Goal: Task Accomplishment & Management: Manage account settings

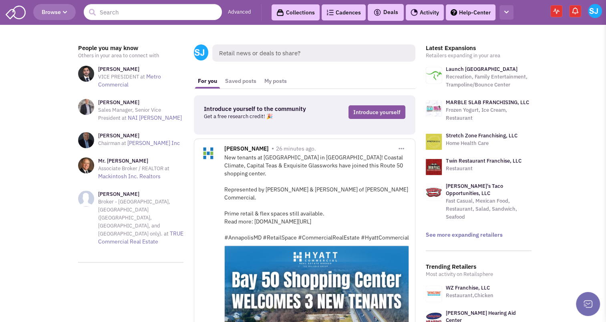
click at [511, 12] on button "button" at bounding box center [507, 12] width 14 height 15
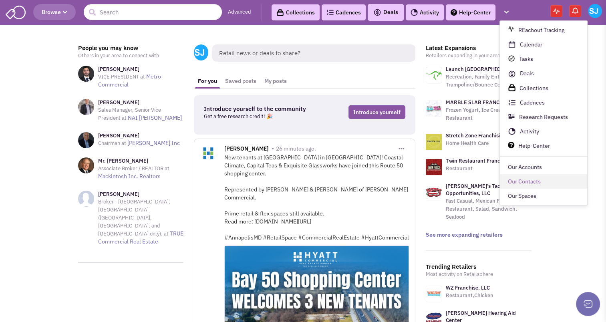
click at [533, 182] on link "Our Contacts" at bounding box center [543, 182] width 87 height 14
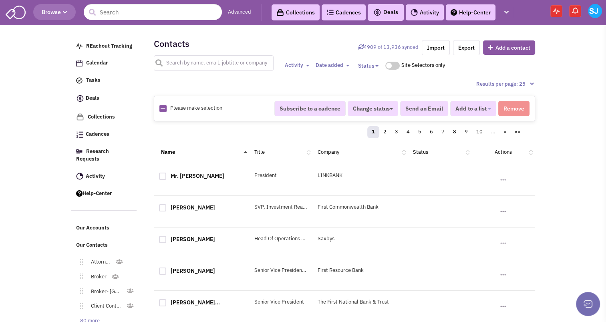
click at [190, 67] on input "text" at bounding box center [214, 63] width 120 height 16
type input "[PERSON_NAME]"
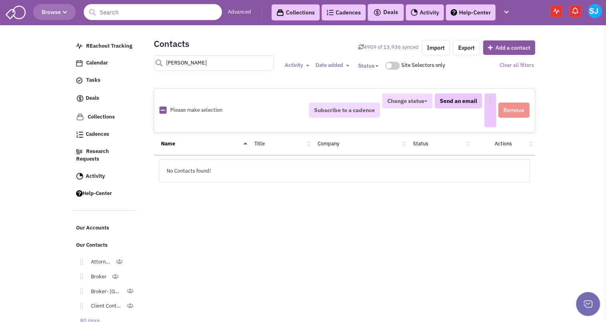
select select
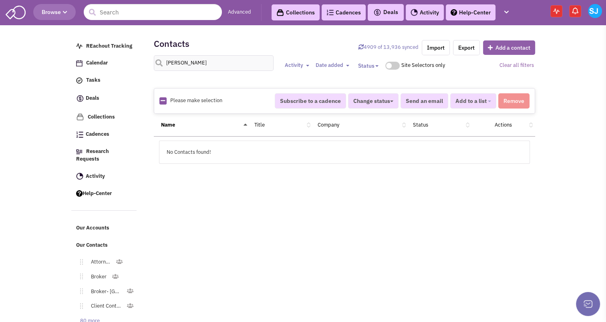
click at [507, 50] on button "Add a contact" at bounding box center [509, 47] width 52 height 14
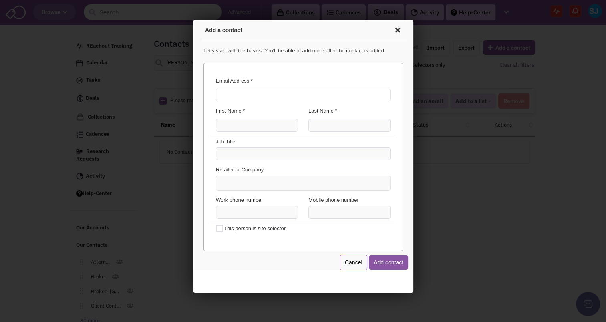
click at [287, 91] on input "Email Address *" at bounding box center [301, 93] width 175 height 13
click at [266, 97] on input "Email Address *" at bounding box center [301, 93] width 175 height 13
paste input "mailto:[EMAIL_ADDRESS][DOMAIN_NAME]"
type input "[EMAIL_ADDRESS][DOMAIN_NAME]"
type input "[PERSON_NAME]"
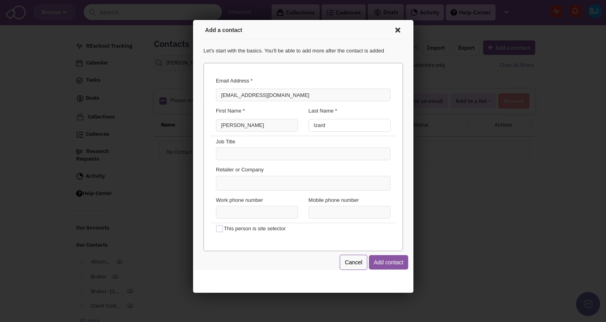
type input "Izard"
type input "B"
type input "Vice President"
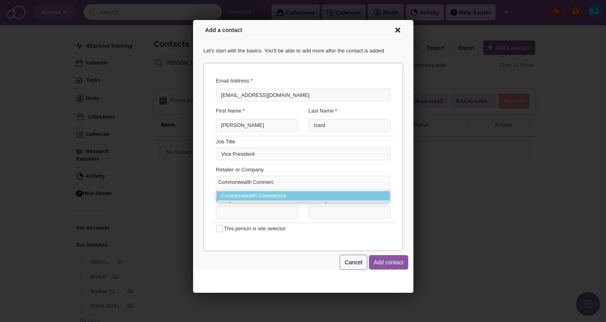
type input "Commonwealth Commerc"
click at [234, 193] on li "Commonwealth Commercial" at bounding box center [301, 195] width 173 height 10
click at [193, 20] on select "Commonwealth Commerc Commonwealth Commercial" at bounding box center [193, 20] width 0 height 0
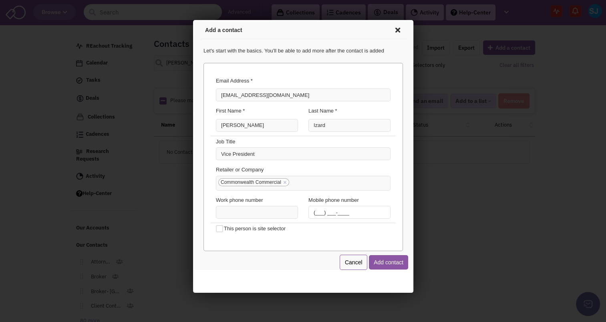
click at [313, 215] on input "(___) ___-____" at bounding box center [348, 211] width 82 height 13
type input "[PHONE_NUMBER]"
click at [391, 259] on button "Add contact" at bounding box center [386, 261] width 39 height 14
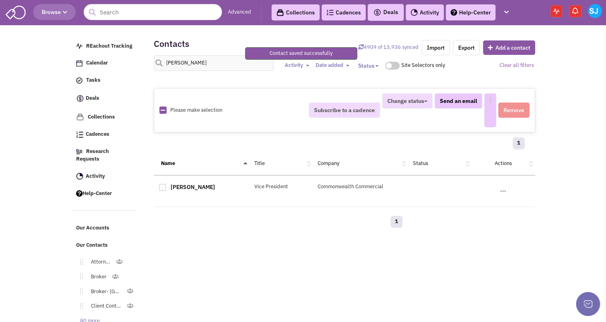
select select
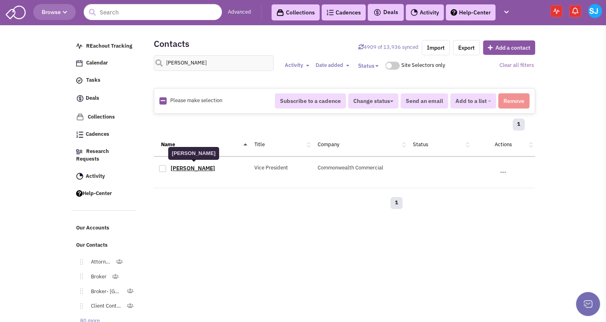
click at [189, 168] on link "[PERSON_NAME]" at bounding box center [193, 168] width 44 height 7
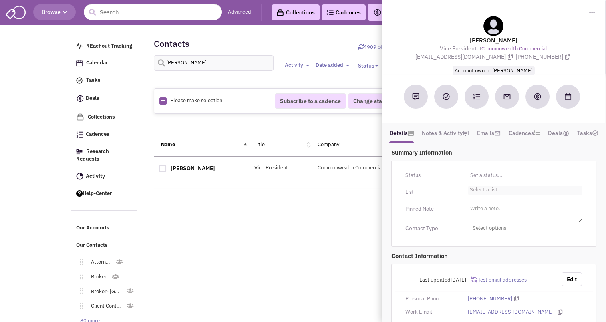
click at [479, 188] on li "Select a list..." at bounding box center [485, 189] width 34 height 6
click at [0, 0] on select "Select a list..." at bounding box center [0, 0] width 0 height 0
type input "a"
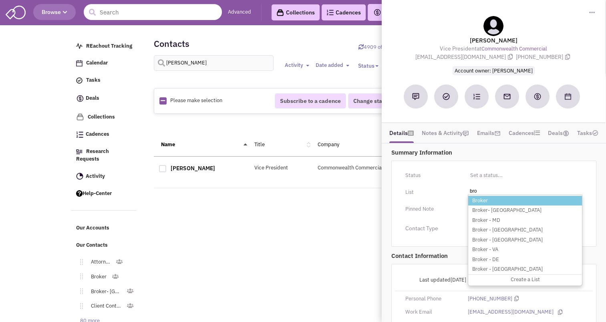
type input "bro"
click at [479, 198] on li "Broker" at bounding box center [525, 201] width 114 height 10
click at [0, 0] on select "Select a list..." at bounding box center [0, 0] width 0 height 0
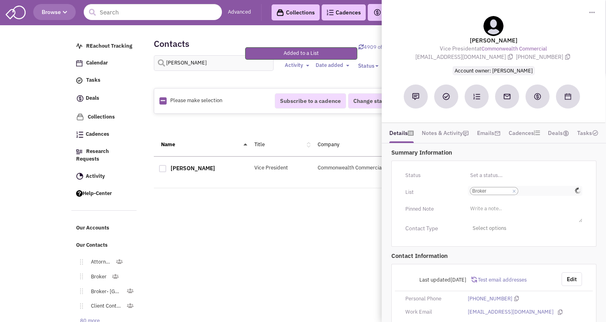
click at [521, 188] on input "Select a list... Broker Select a list... × Broker" at bounding box center [530, 191] width 18 height 8
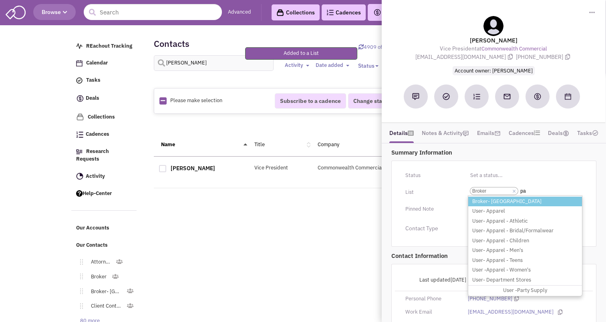
type input "pa"
click at [495, 197] on li "Broker- [GEOGRAPHIC_DATA]" at bounding box center [525, 202] width 114 height 10
click at [0, 0] on select "Select a list... Broker" at bounding box center [0, 0] width 0 height 0
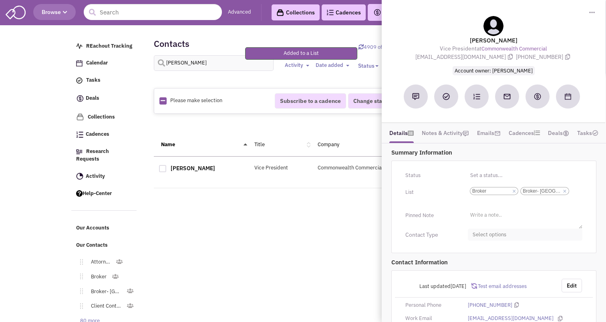
click at [492, 231] on span "Select options" at bounding box center [525, 235] width 115 height 12
click at [476, 265] on div at bounding box center [475, 266] width 7 height 7
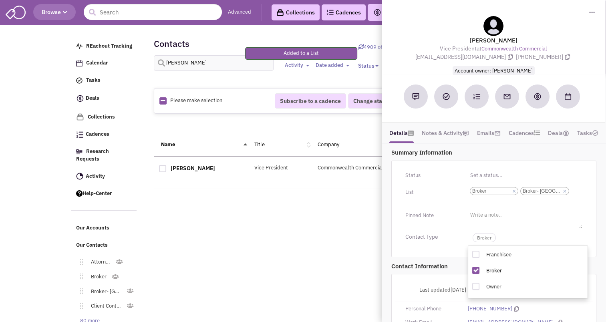
checkbox input "true"
click at [487, 239] on span "Broker" at bounding box center [484, 237] width 23 height 9
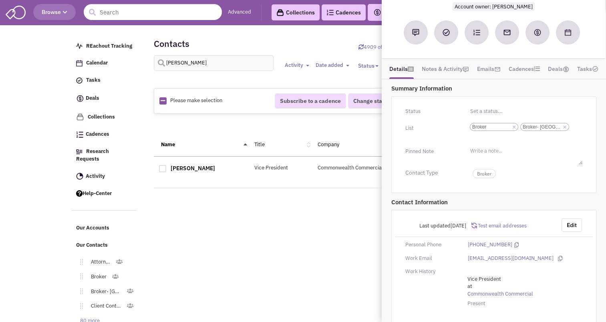
scroll to position [74, 0]
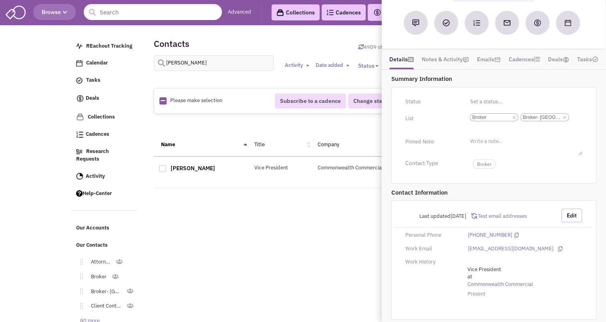
click at [569, 211] on button "Edit" at bounding box center [572, 216] width 20 height 14
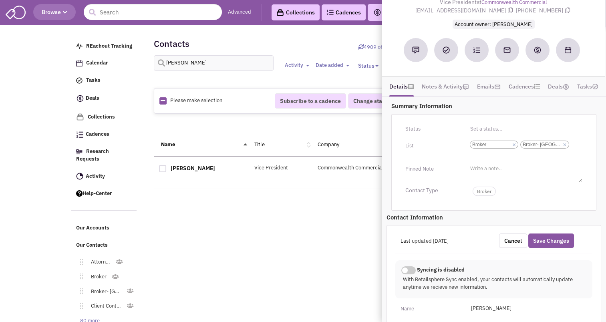
scroll to position [0, 0]
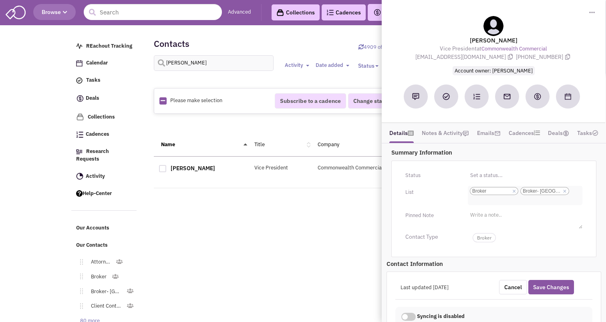
click at [564, 188] on link "×" at bounding box center [565, 191] width 4 height 7
click at [0, 0] on select "Select a list... Broker Broker- PA" at bounding box center [0, 0] width 0 height 0
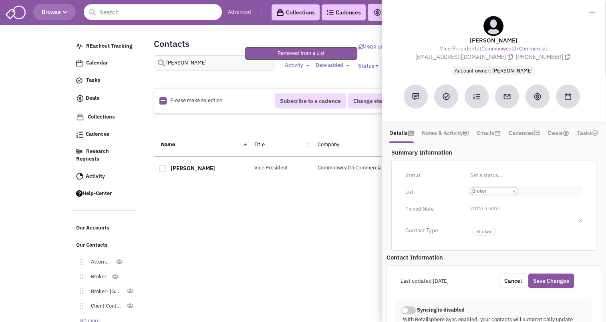
click at [551, 188] on ul "Select a list... × Broker" at bounding box center [525, 191] width 115 height 10
click at [0, 0] on select "Select a list... Broker" at bounding box center [0, 0] width 0 height 0
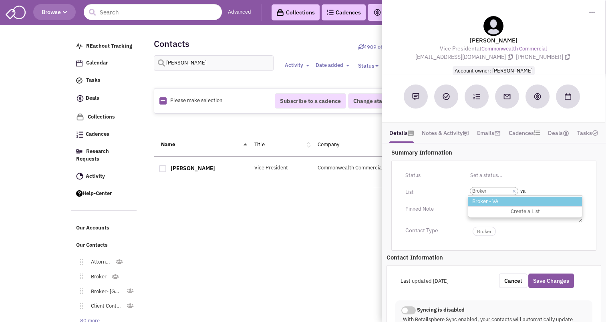
type input "va"
click at [490, 202] on li "Broker - VA" at bounding box center [525, 202] width 114 height 10
click at [0, 0] on select "Select a list... Broker" at bounding box center [0, 0] width 0 height 0
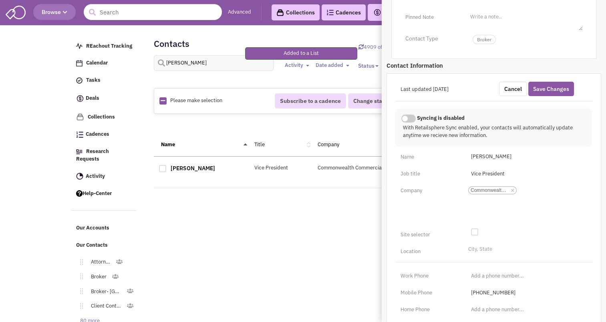
scroll to position [199, 0]
click at [479, 248] on li "City, State" at bounding box center [479, 248] width 26 height 6
click at [0, 0] on select "City, State" at bounding box center [0, 0] width 0 height 0
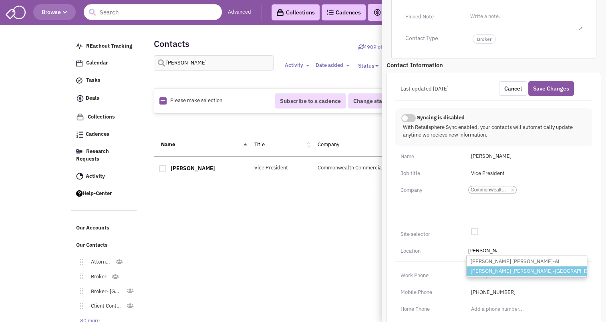
type input "[PERSON_NAME] [PERSON_NAME]"
click at [488, 268] on li "[PERSON_NAME] [PERSON_NAME]-[GEOGRAPHIC_DATA]" at bounding box center [527, 272] width 120 height 10
click at [0, 0] on select "City, State [PERSON_NAME] [PERSON_NAME]-[PERSON_NAME]-[GEOGRAPHIC_DATA]" at bounding box center [0, 0] width 0 height 0
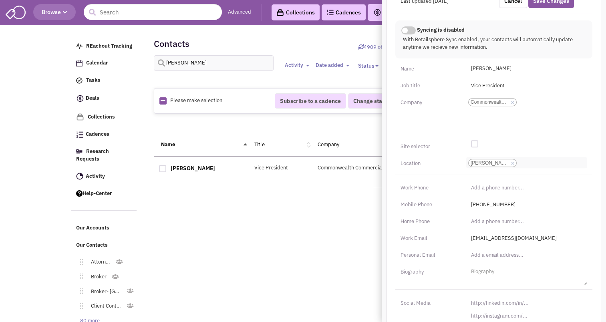
scroll to position [287, 0]
click at [492, 300] on input "[URL][DOMAIN_NAME]" at bounding box center [526, 303] width 121 height 13
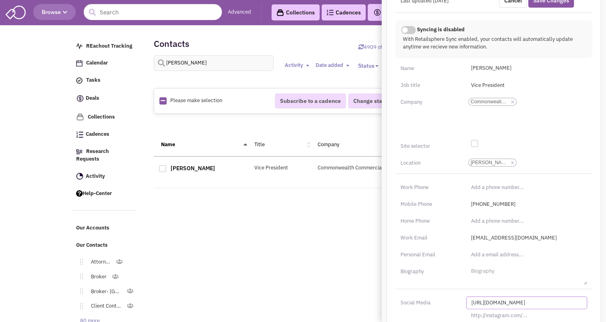
click at [492, 300] on input "[URL][DOMAIN_NAME]" at bounding box center [526, 303] width 121 height 13
paste input "s://[DOMAIN_NAME][URL][PERSON_NAME]"
type input "[URL][DOMAIN_NAME][PERSON_NAME]"
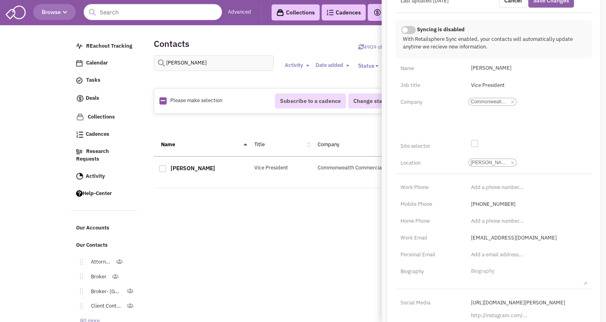
click at [547, 2] on button "Save Changes" at bounding box center [552, 0] width 46 height 14
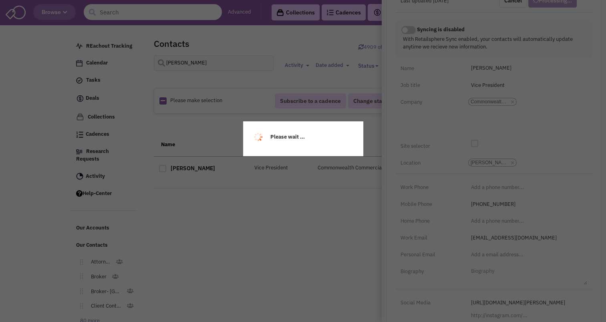
scroll to position [102, 0]
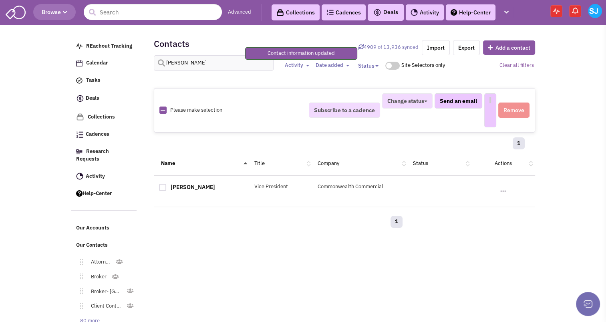
select select
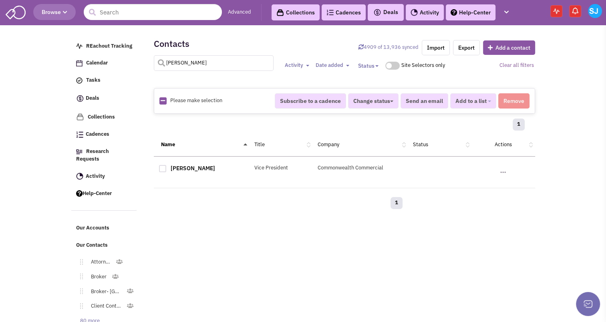
click at [173, 67] on input "[PERSON_NAME]" at bounding box center [214, 63] width 120 height 16
type input "d"
type input "[PERSON_NAME]"
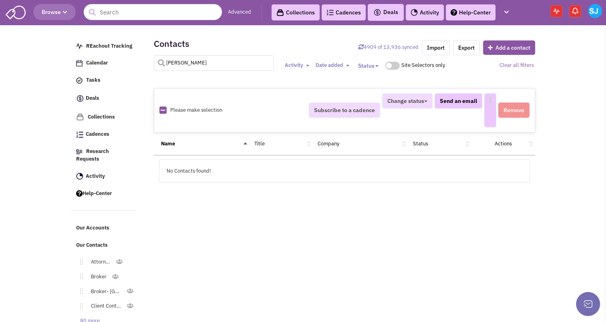
select select
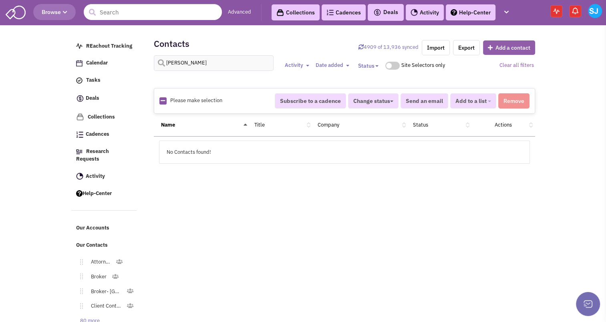
click at [510, 44] on button "Add a contact" at bounding box center [509, 47] width 52 height 14
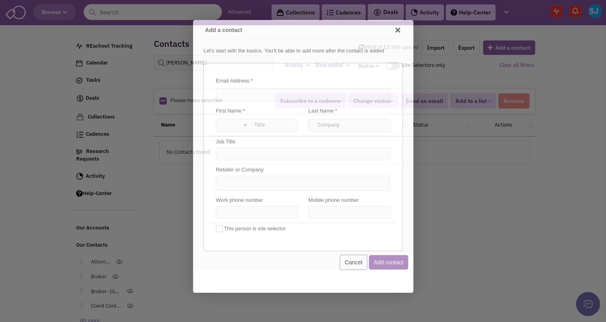
scroll to position [0, 0]
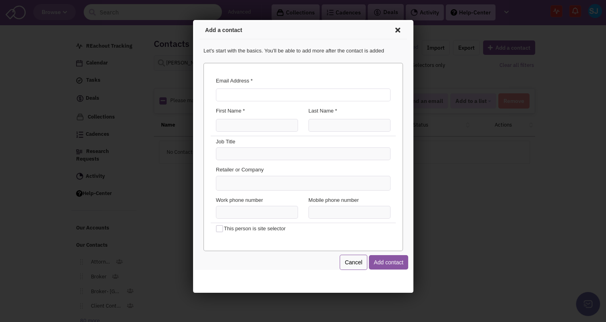
click at [250, 95] on input "Email Address *" at bounding box center [301, 93] width 175 height 13
type input "[EMAIL_ADDRESS][DOMAIN_NAME]"
type input "[PERSON_NAME]"
click at [311, 208] on input "(___) ___-____" at bounding box center [348, 211] width 82 height 13
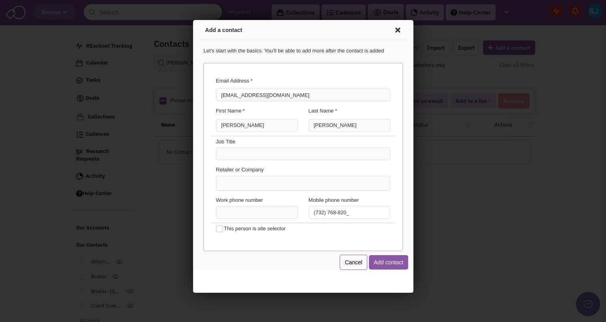
type input "[PHONE_NUMBER]"
click at [249, 184] on ul at bounding box center [302, 182] width 174 height 14
click at [193, 20] on select at bounding box center [193, 20] width 0 height 0
type input "O"
type input "Jetfuel Capital Group"
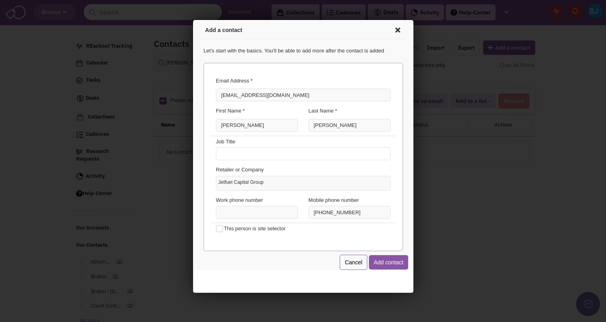
click at [236, 154] on input "text" at bounding box center [301, 152] width 175 height 13
type input "p"
type input "Principal"
click at [392, 262] on button "Add contact" at bounding box center [386, 261] width 39 height 14
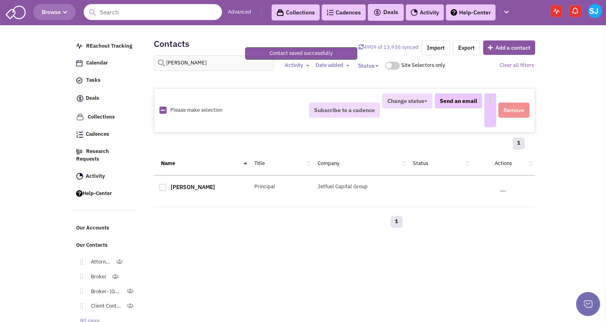
select select
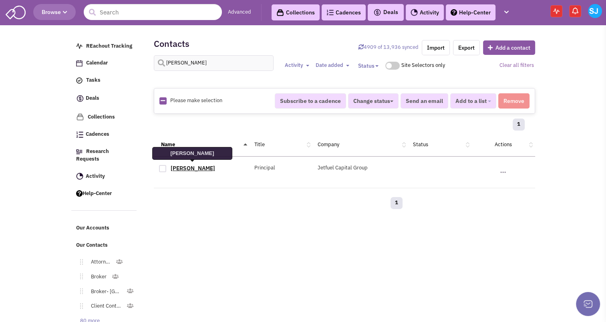
click at [197, 165] on link "[PERSON_NAME]" at bounding box center [193, 168] width 44 height 7
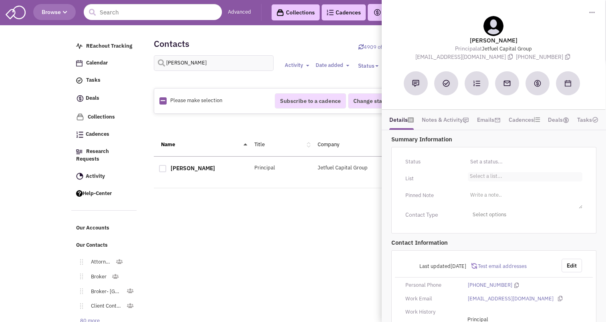
click at [475, 177] on li "Select a list..." at bounding box center [485, 175] width 34 height 6
click at [0, 0] on select "Select a list..." at bounding box center [0, 0] width 0 height 0
type input "c"
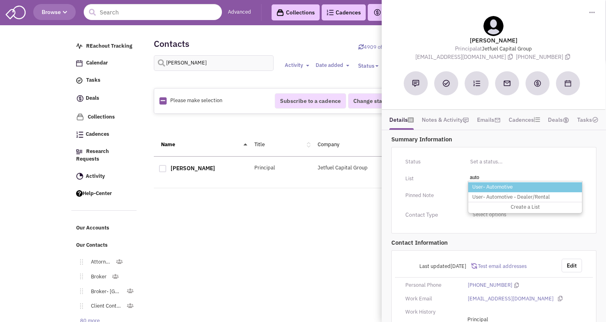
type input "auto"
click at [526, 188] on li "User- Automotive" at bounding box center [525, 187] width 114 height 10
click at [0, 0] on select "Select a list..." at bounding box center [0, 0] width 0 height 0
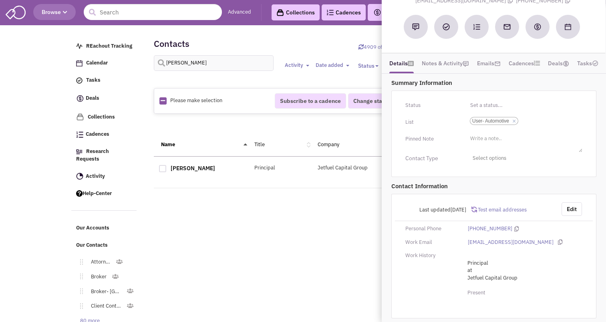
scroll to position [35, 0]
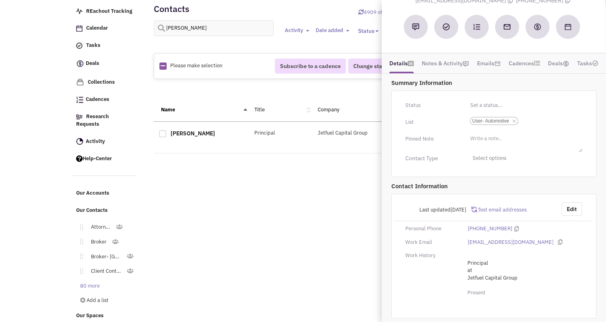
click at [256, 235] on div "Retailsphere Support Message Send REachout Tracking Calendar Tasks Completed Ta…" at bounding box center [303, 158] width 467 height 333
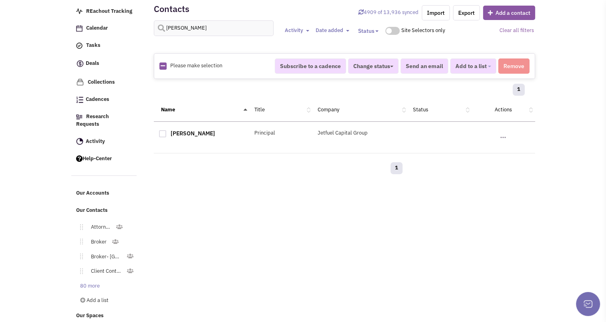
scroll to position [0, 0]
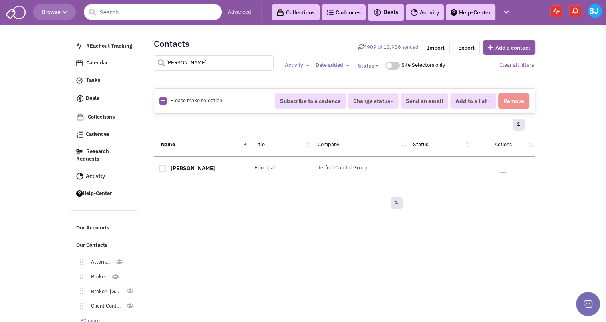
click at [183, 62] on input "[PERSON_NAME]" at bounding box center [214, 63] width 120 height 16
type input "o"
click at [182, 56] on input "text" at bounding box center [214, 63] width 120 height 16
type input "[PERSON_NAME]"
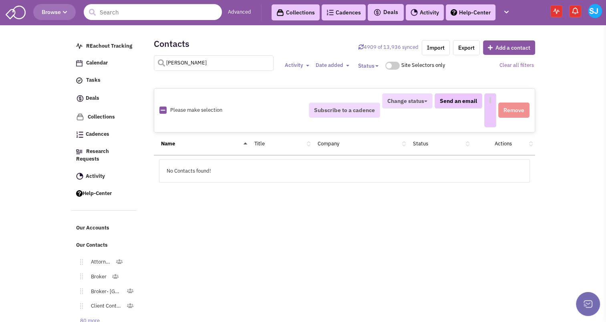
select select
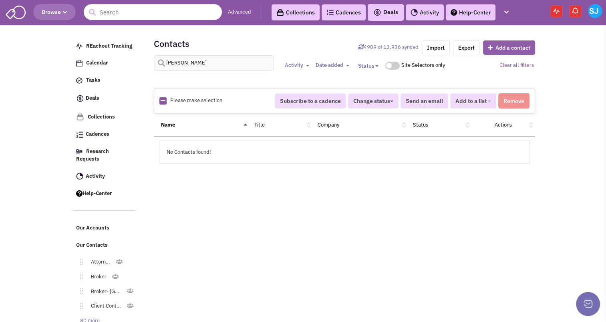
click at [513, 48] on button "Add a contact" at bounding box center [509, 47] width 52 height 14
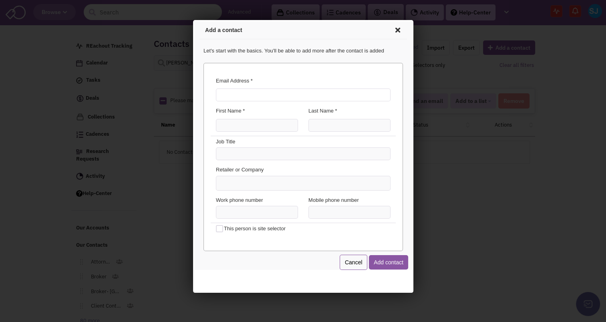
click at [287, 89] on input "Email Address *" at bounding box center [301, 93] width 175 height 13
type input "[PERSON_NAME][EMAIL_ADDRESS][DOMAIN_NAME]"
type input "[PERSON_NAME]"
type input "Matisse"
type input "Broker"
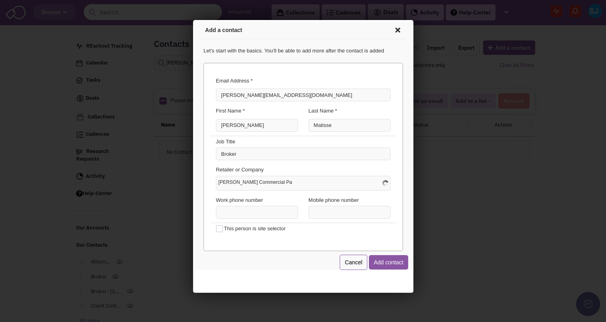
type input "[PERSON_NAME] Commercial Partners"
drag, startPoint x: 319, startPoint y: 202, endPoint x: 306, endPoint y: 209, distance: 14.9
click at [306, 209] on div "Work phone number Mobile phone number" at bounding box center [301, 208] width 185 height 29
click at [306, 209] on div at bounding box center [348, 211] width 93 height 13
click at [311, 214] on input "(___) ___-____" at bounding box center [348, 211] width 82 height 13
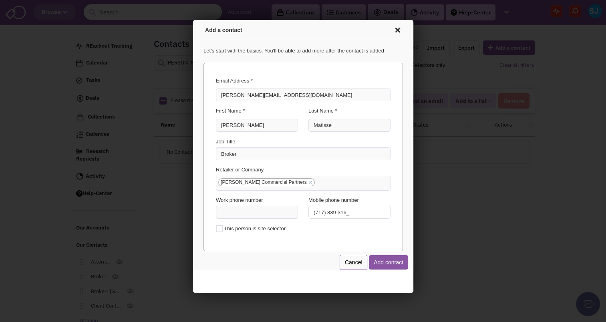
type input "[PHONE_NUMBER]"
click at [394, 265] on button "Add contact" at bounding box center [386, 261] width 39 height 14
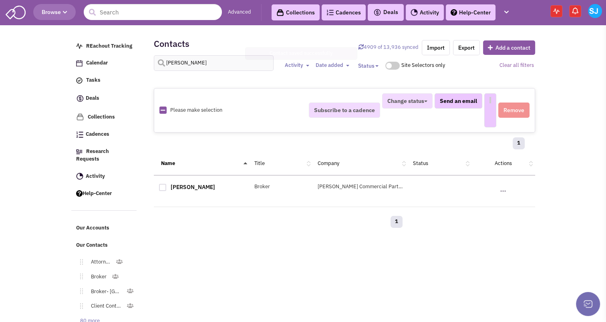
select select
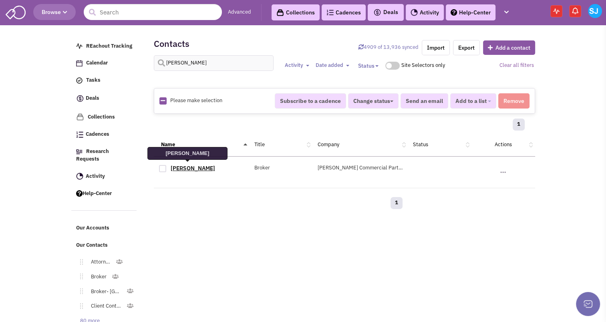
click at [193, 168] on link "[PERSON_NAME]" at bounding box center [193, 168] width 44 height 7
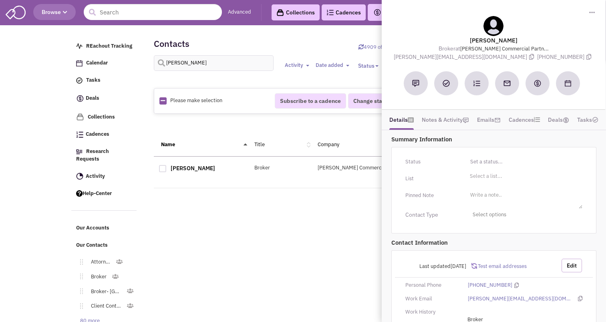
click at [575, 265] on button "Edit" at bounding box center [572, 266] width 20 height 14
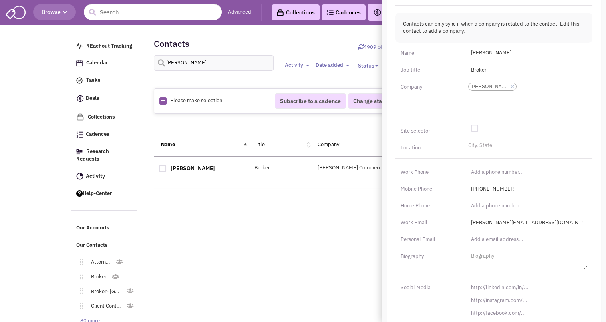
scroll to position [271, 0]
click at [507, 284] on input "[URL][DOMAIN_NAME]" at bounding box center [526, 287] width 121 height 13
paste input "s://[DOMAIN_NAME][URL][PERSON_NAME]"
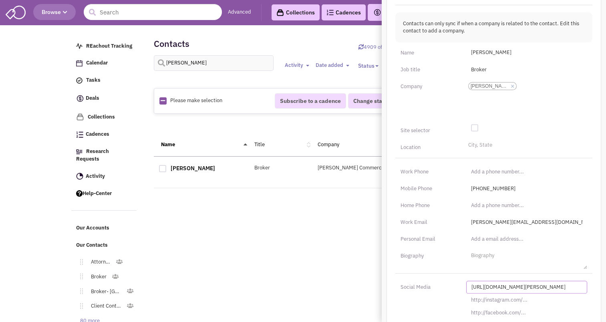
scroll to position [0, 37]
type input "[URL][DOMAIN_NAME][PERSON_NAME]"
click at [493, 139] on div "Last updated [DATE] Cancel Save Changes Contacts can only sync if when a compan…" at bounding box center [494, 167] width 215 height 380
click at [490, 141] on li "City, State" at bounding box center [479, 144] width 26 height 6
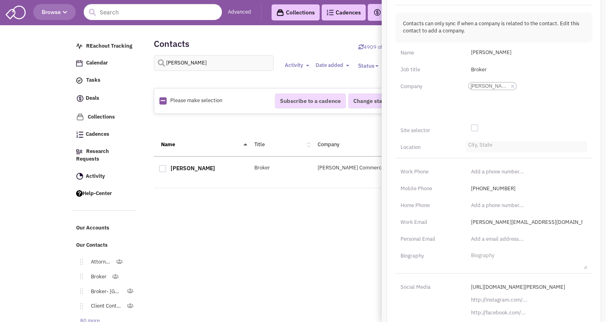
click at [0, 0] on select "City, State" at bounding box center [0, 0] width 0 height 0
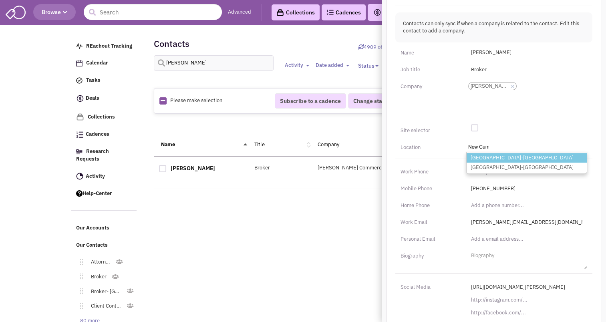
type input "New Cum"
click at [498, 156] on li "[GEOGRAPHIC_DATA]-[GEOGRAPHIC_DATA]" at bounding box center [527, 158] width 120 height 10
click at [0, 0] on select "City, State [GEOGRAPHIC_DATA] [GEOGRAPHIC_DATA]-[GEOGRAPHIC_DATA] [GEOGRAPHIC_D…" at bounding box center [0, 0] width 0 height 0
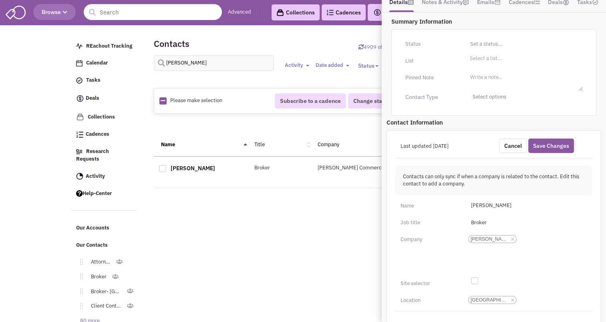
scroll to position [117, 0]
click at [483, 56] on li "Select a list..." at bounding box center [485, 58] width 34 height 6
click at [0, 0] on select "Select a list..." at bounding box center [0, 0] width 0 height 0
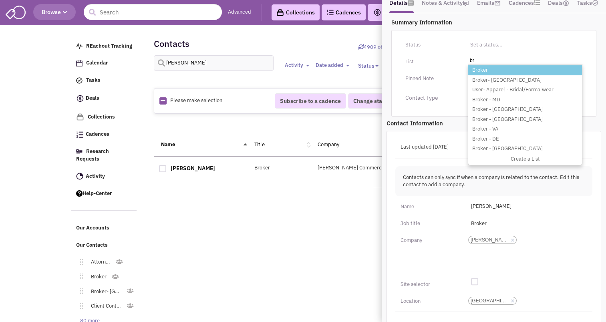
type input "br"
click at [484, 72] on li "Broker" at bounding box center [525, 70] width 114 height 10
click at [0, 0] on select "Select a list..." at bounding box center [0, 0] width 0 height 0
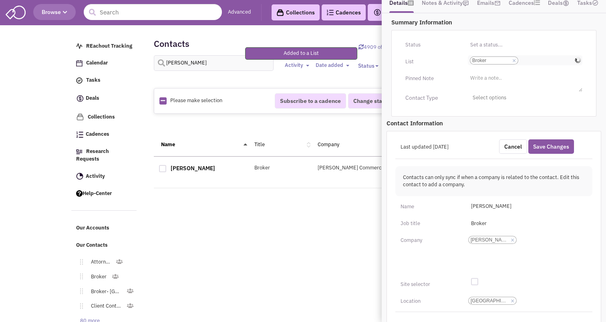
click at [537, 61] on input "Select a list... Broker Select a list... × Broker" at bounding box center [530, 61] width 18 height 8
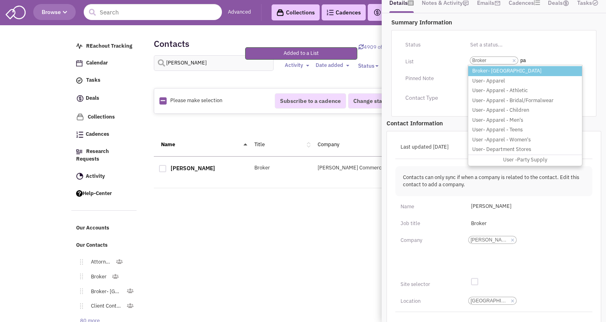
type input "pa"
click at [501, 69] on li "Broker- [GEOGRAPHIC_DATA]" at bounding box center [525, 71] width 114 height 10
click at [0, 0] on select "Select a list... Broker" at bounding box center [0, 0] width 0 height 0
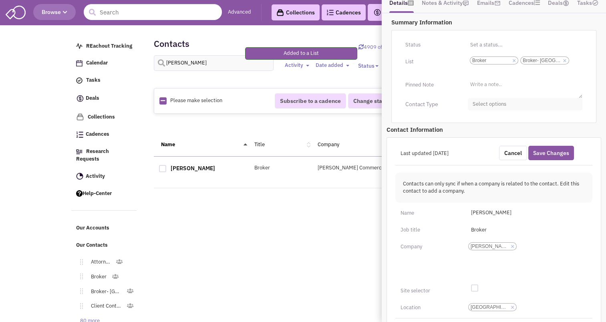
click at [493, 102] on span "Select options" at bounding box center [525, 104] width 115 height 12
click at [477, 133] on div at bounding box center [475, 136] width 7 height 7
checkbox input "true"
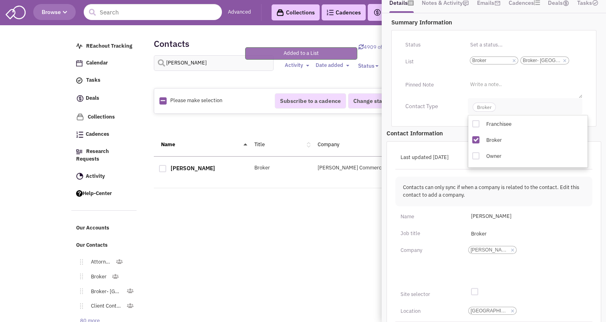
click at [483, 105] on span "Broker" at bounding box center [484, 107] width 23 height 9
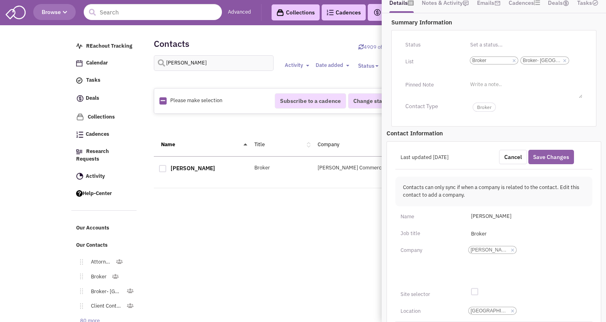
click at [559, 156] on button "Save Changes" at bounding box center [552, 157] width 46 height 14
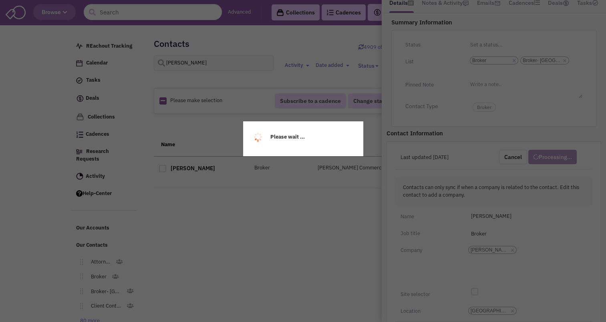
scroll to position [95, 0]
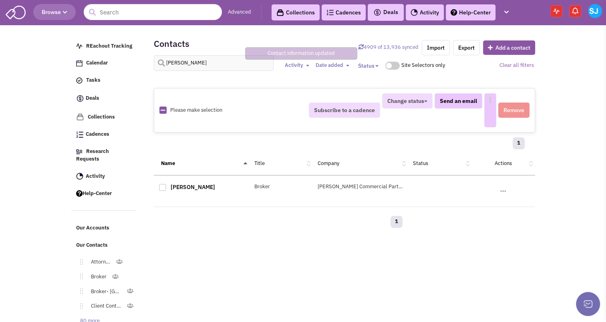
select select
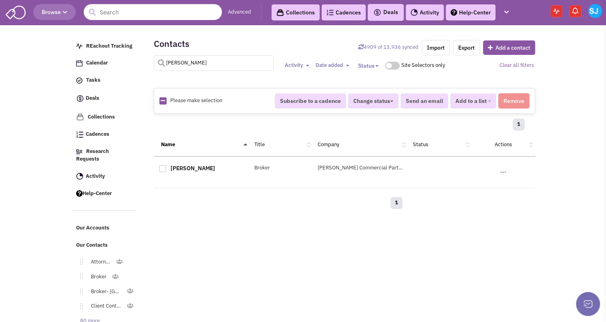
click at [201, 63] on input "[PERSON_NAME]" at bounding box center [214, 63] width 120 height 16
type input "t"
type input "[PERSON_NAME]"
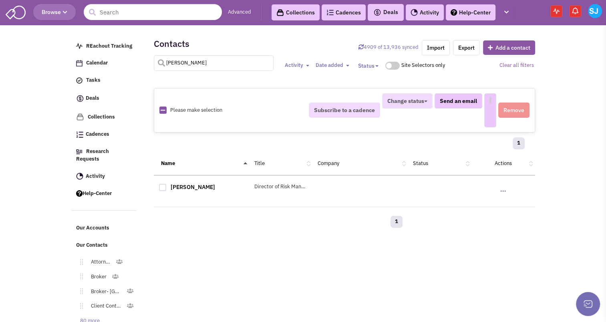
select select
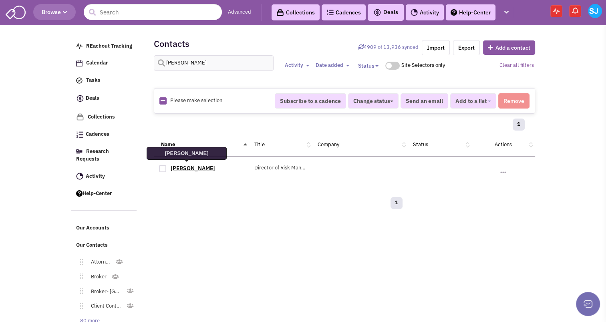
click at [185, 167] on link "[PERSON_NAME]" at bounding box center [193, 168] width 44 height 7
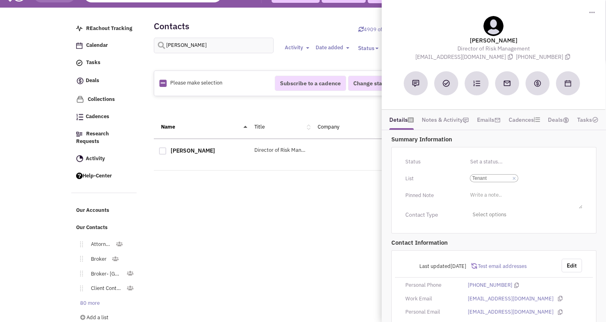
scroll to position [23, 0]
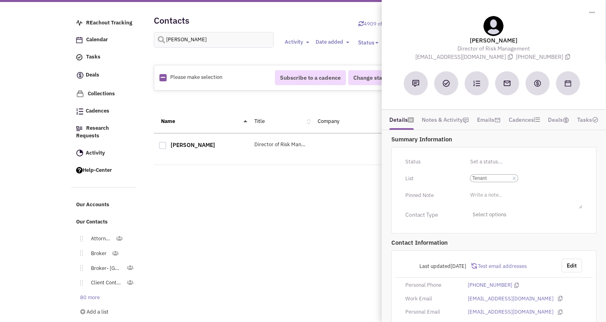
click at [160, 144] on div at bounding box center [162, 145] width 7 height 7
click at [167, 144] on input "checkbox" at bounding box center [169, 145] width 5 height 5
checkbox input "true"
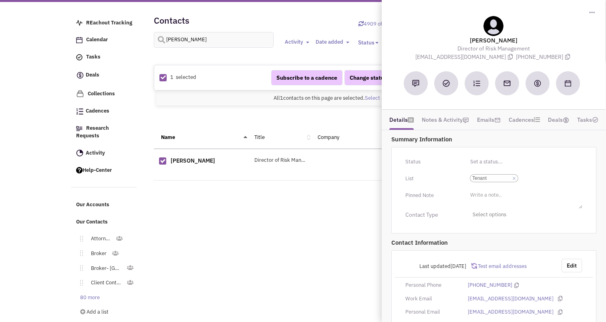
select select
click at [251, 186] on div "1 selected Subscribe to a cadence Change status Have not contacted Reached out …" at bounding box center [344, 131] width 371 height 148
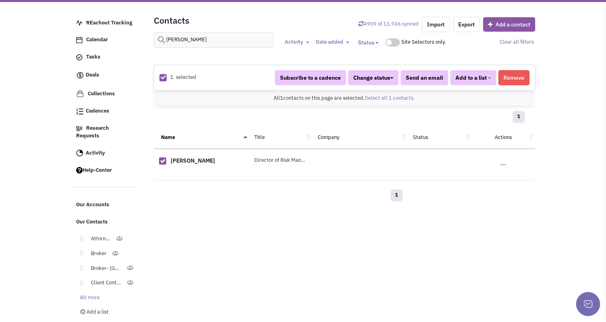
click at [511, 77] on button "Remove" at bounding box center [514, 77] width 31 height 15
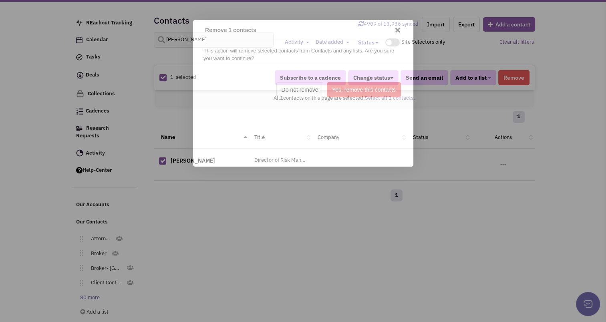
scroll to position [0, 0]
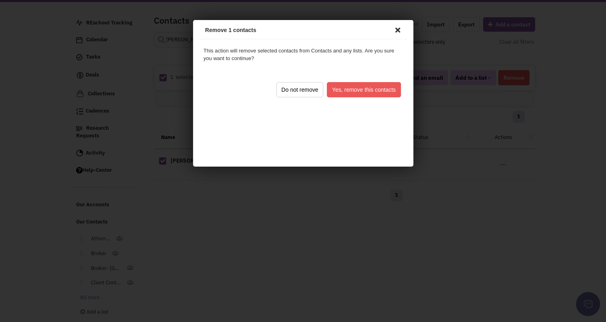
click at [381, 88] on button "Yes, remove this contacts" at bounding box center [362, 88] width 74 height 15
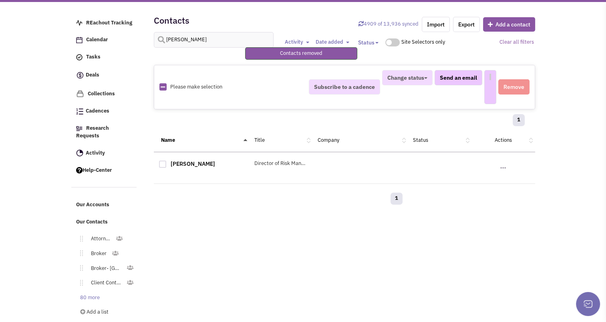
select select
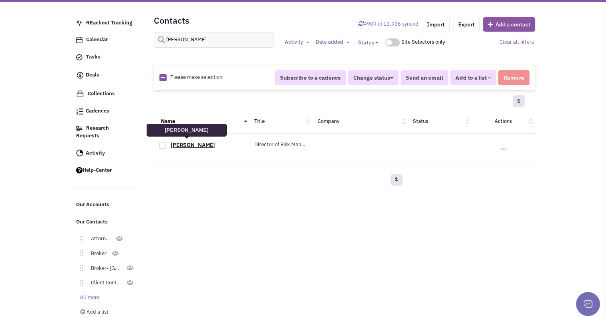
click at [176, 145] on link "[PERSON_NAME]" at bounding box center [193, 144] width 44 height 7
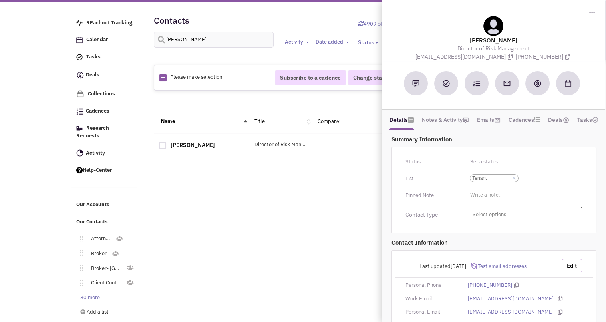
click at [570, 269] on button "Edit" at bounding box center [572, 266] width 20 height 14
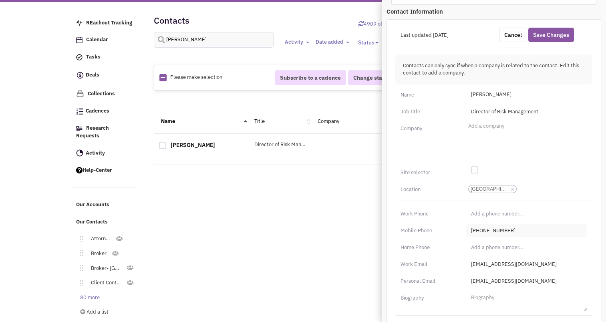
scroll to position [229, 0]
click at [552, 264] on input "[EMAIL_ADDRESS][DOMAIN_NAME]" at bounding box center [526, 264] width 121 height 13
click at [552, 271] on div "Last updated [DATE] Cancel Save Changes Contacts can only sync if when a compan…" at bounding box center [494, 209] width 215 height 380
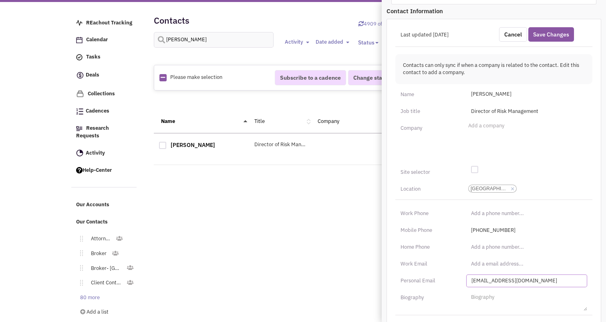
click at [547, 278] on input "[EMAIL_ADDRESS][DOMAIN_NAME]" at bounding box center [526, 281] width 121 height 13
type input "\"
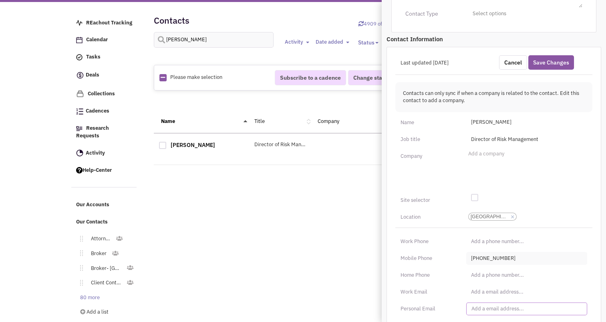
scroll to position [196, 0]
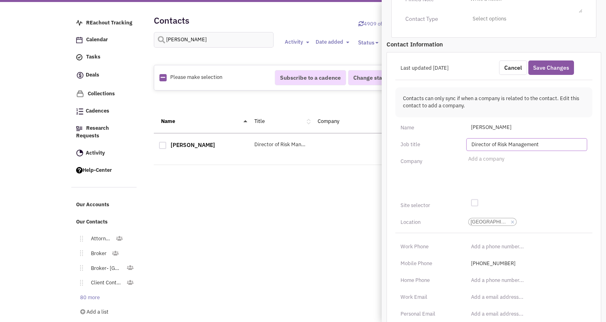
click at [494, 144] on input "Director of Risk Management" at bounding box center [526, 144] width 121 height 13
click at [552, 61] on button "Save Changes" at bounding box center [552, 68] width 46 height 14
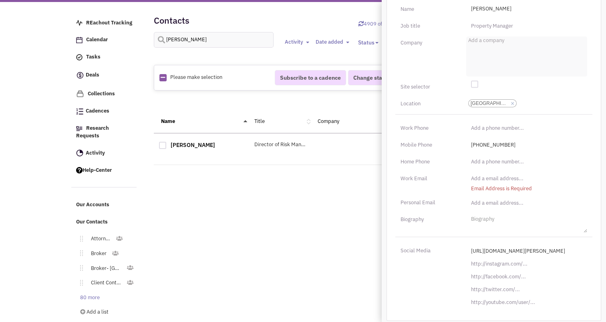
scroll to position [35, 0]
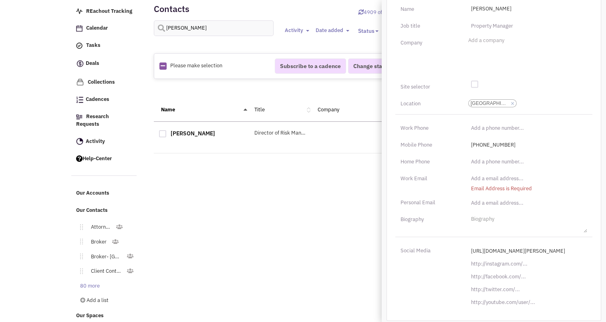
click at [247, 239] on div "Retailsphere Support Message Send REachout Tracking Calendar Tasks Completed Ta…" at bounding box center [303, 158] width 467 height 333
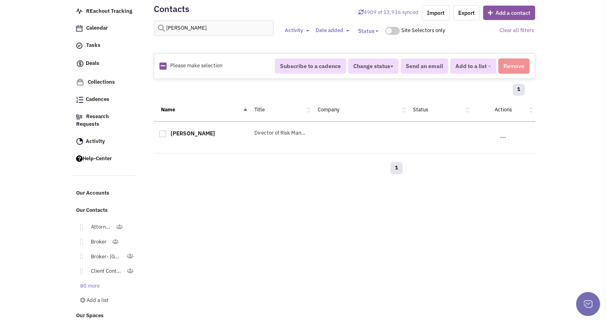
click at [162, 132] on div at bounding box center [162, 133] width 7 height 7
click at [167, 132] on input "checkbox" at bounding box center [169, 134] width 5 height 5
checkbox input "true"
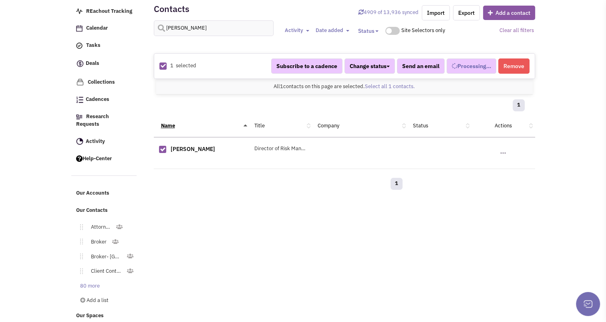
select select
click at [513, 67] on button "Remove" at bounding box center [514, 66] width 31 height 15
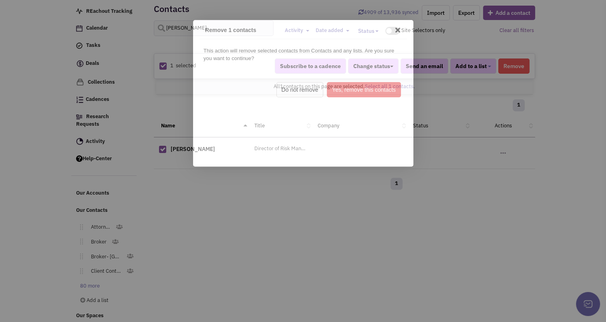
scroll to position [0, 0]
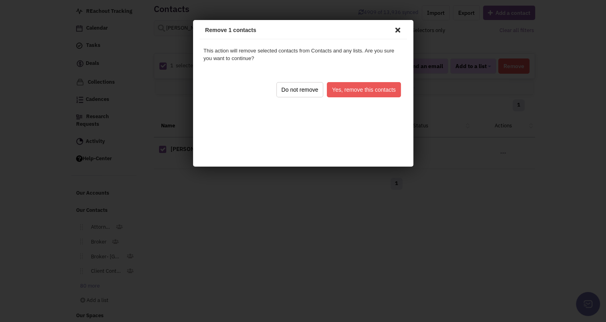
click at [363, 84] on button "Yes, remove this contacts" at bounding box center [362, 88] width 74 height 15
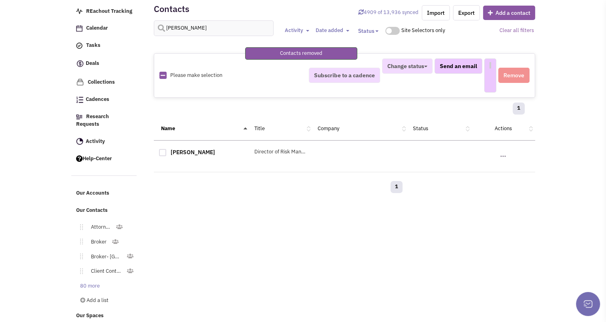
select select
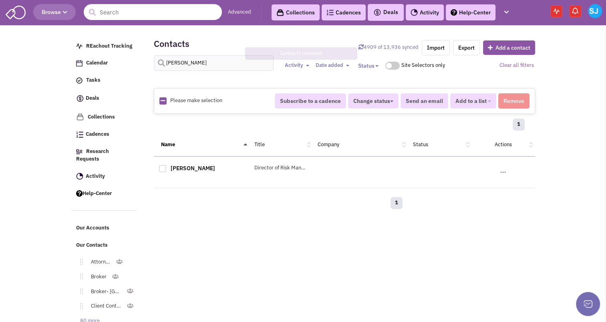
click at [592, 10] on img at bounding box center [595, 11] width 14 height 14
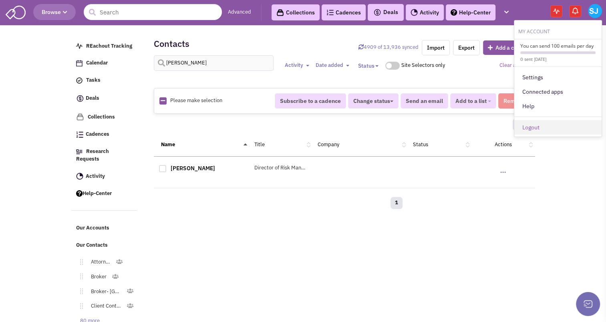
click at [530, 126] on link "Logout" at bounding box center [558, 127] width 87 height 14
